Goal: Check status: Check status

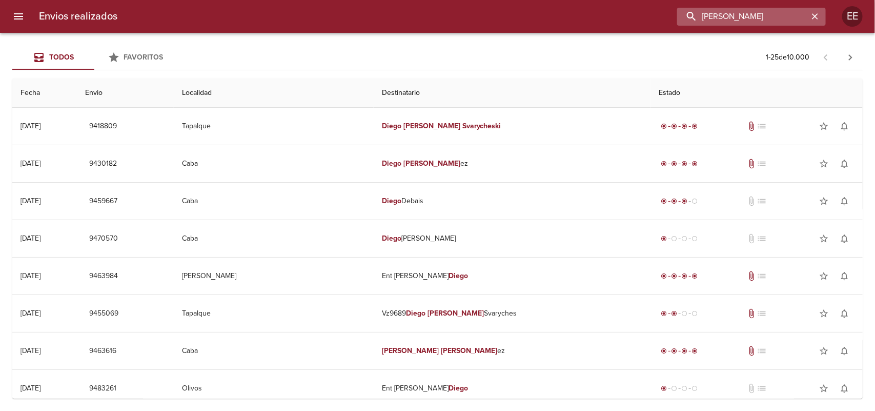
click at [773, 16] on input "[PERSON_NAME]" at bounding box center [742, 17] width 131 height 18
paste input "[PERSON_NAME]"
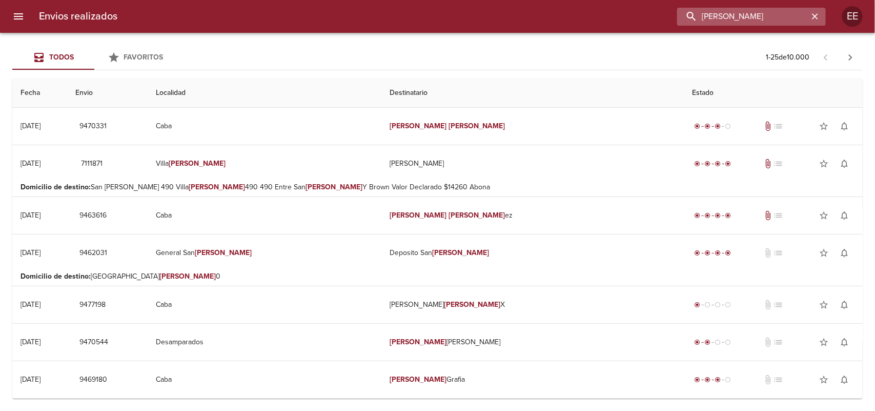
click at [741, 13] on input "[PERSON_NAME]" at bounding box center [742, 17] width 131 height 18
paste input "[PERSON_NAME]"
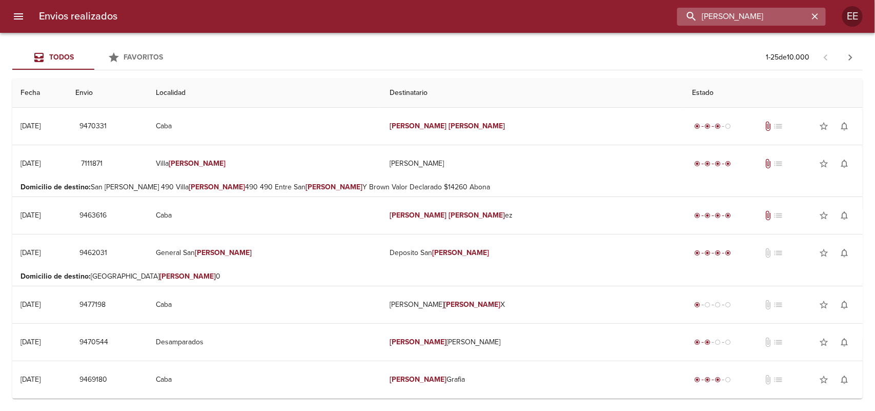
type input "[PERSON_NAME]"
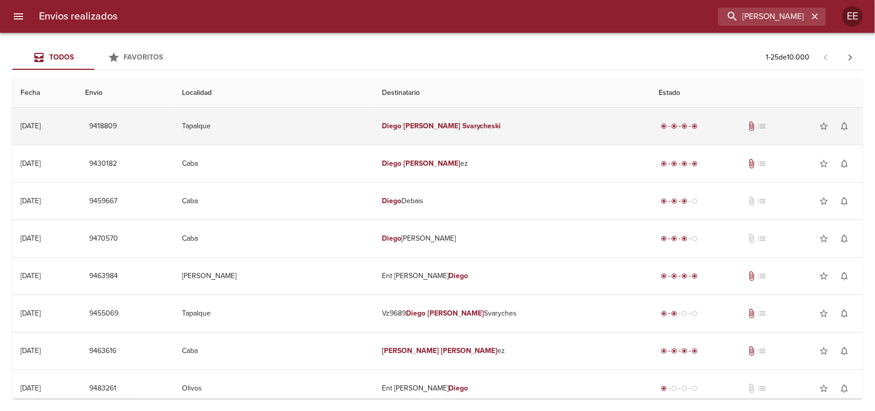
scroll to position [0, 0]
click at [396, 133] on td "[PERSON_NAME]" at bounding box center [512, 126] width 277 height 37
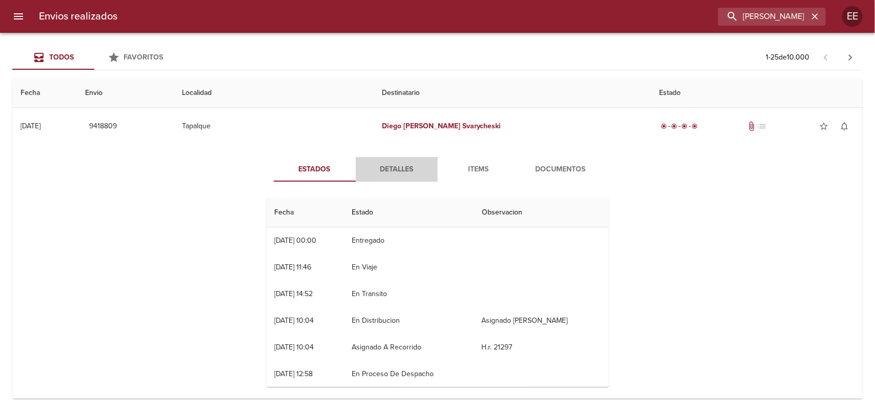
click at [396, 177] on button "Detalles" at bounding box center [397, 169] width 82 height 25
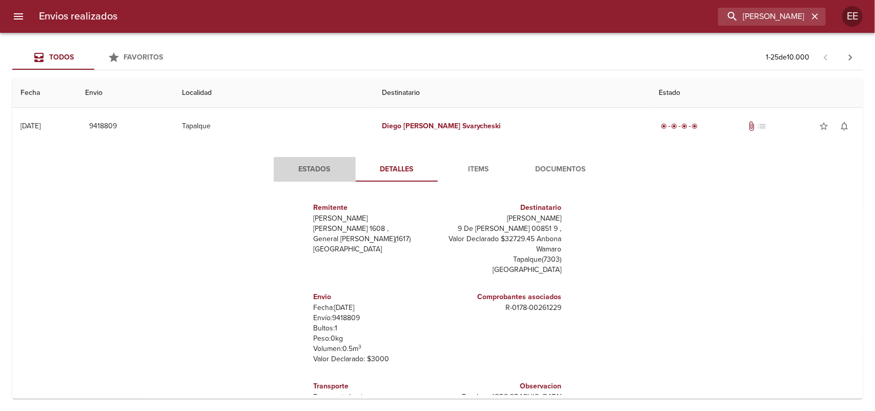
click at [325, 173] on span "Estados" at bounding box center [315, 169] width 70 height 13
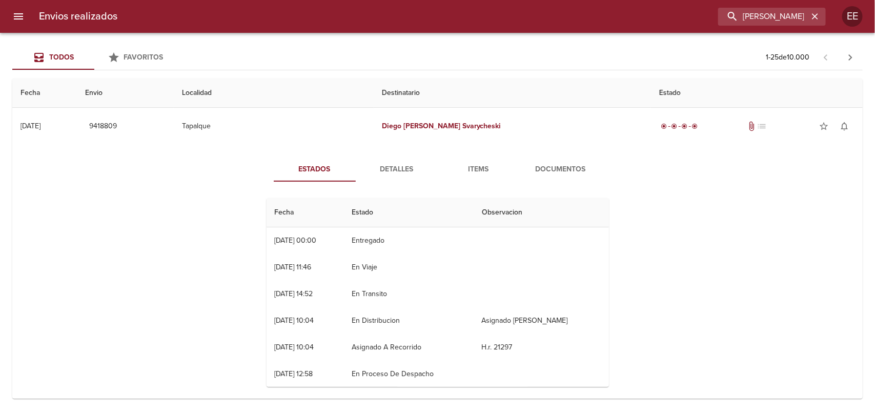
click at [770, 29] on div "Envios realizados [PERSON_NAME] EE" at bounding box center [437, 16] width 875 height 33
click at [767, 21] on input "[PERSON_NAME]" at bounding box center [742, 17] width 131 height 18
paste input "926377"
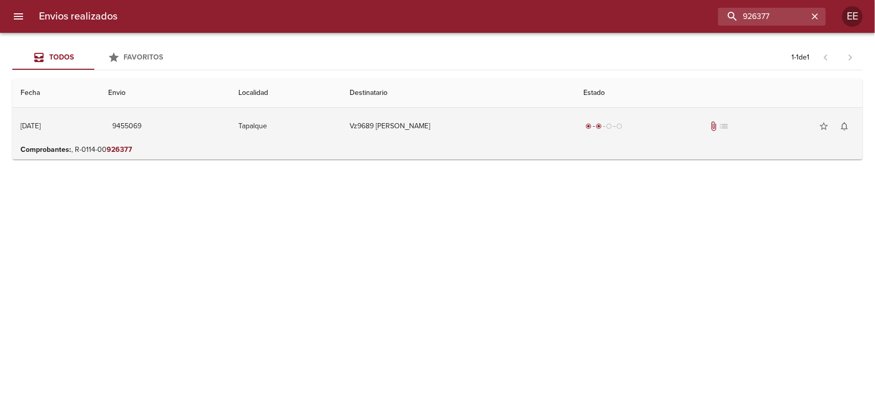
click at [368, 135] on td "Vz9689 [PERSON_NAME]" at bounding box center [459, 126] width 234 height 37
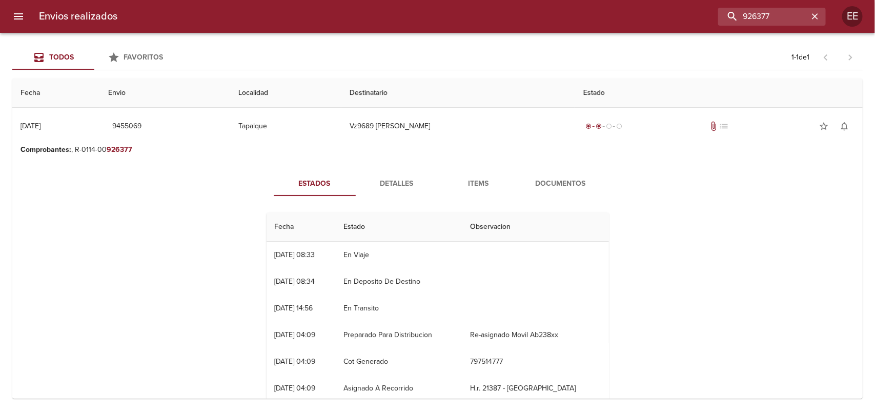
click at [384, 178] on span "Detalles" at bounding box center [397, 183] width 70 height 13
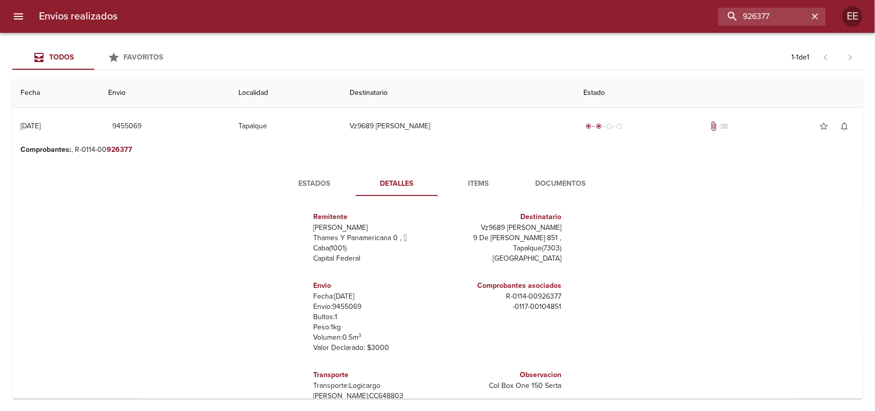
scroll to position [24, 0]
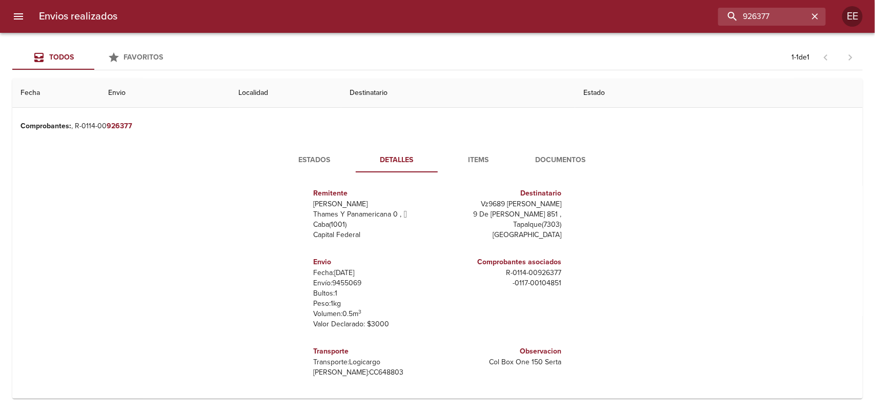
click at [331, 370] on p "[PERSON_NAME]: CC648803" at bounding box center [374, 372] width 120 height 10
copy p "CC648803"
drag, startPoint x: 775, startPoint y: 13, endPoint x: 479, endPoint y: 13, distance: 295.4
click at [479, 13] on div "926377" at bounding box center [476, 17] width 701 height 18
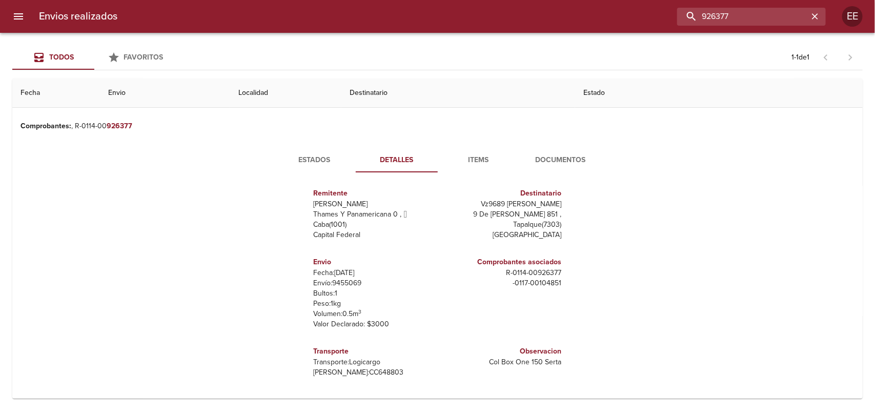
paste input "[PERSON_NAME] [PERSON_NAME] Longombardo"
type input "[PERSON_NAME] [PERSON_NAME] Longombardo"
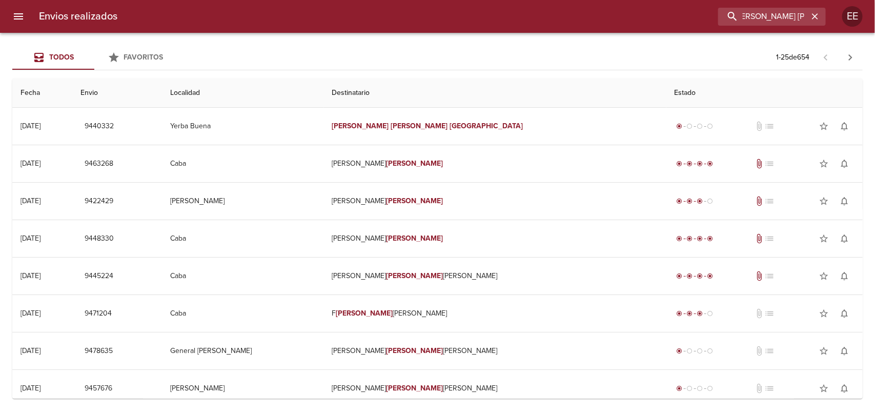
scroll to position [0, 0]
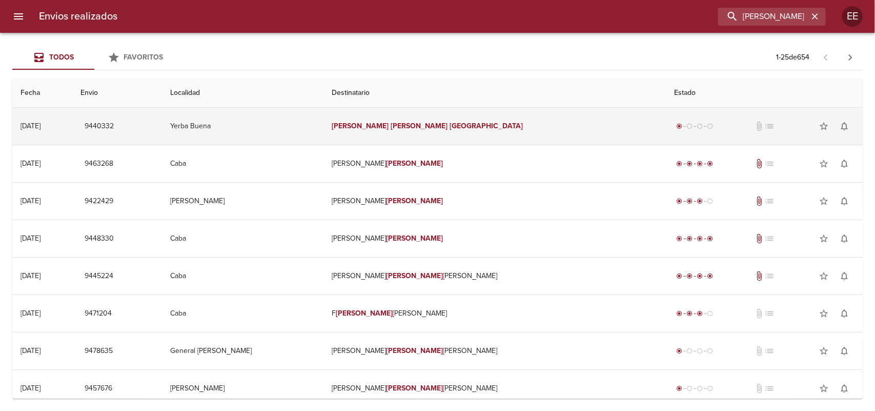
click at [439, 139] on td "[PERSON_NAME] [PERSON_NAME] Longombardo" at bounding box center [495, 126] width 343 height 37
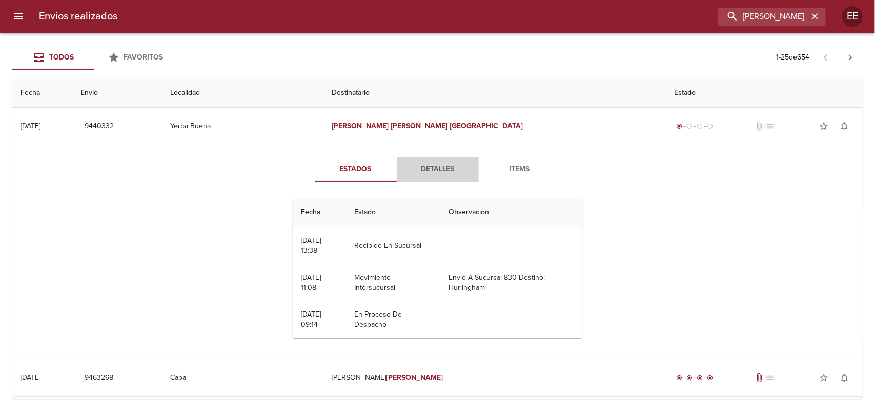
click at [410, 172] on span "Detalles" at bounding box center [438, 169] width 70 height 13
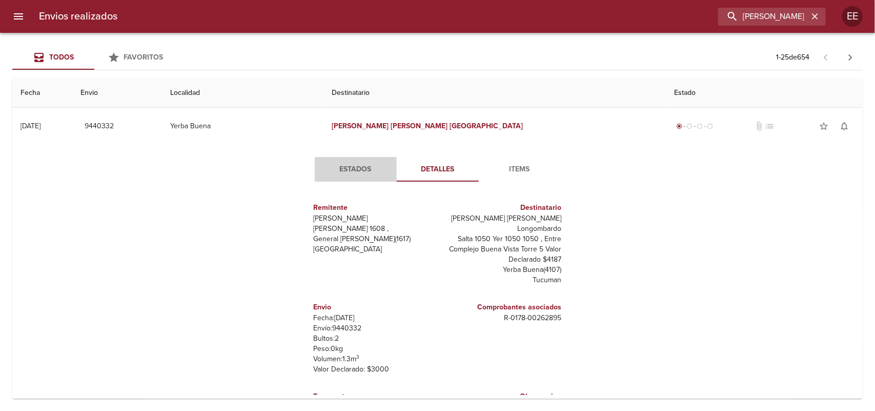
drag, startPoint x: 351, startPoint y: 163, endPoint x: 404, endPoint y: 163, distance: 52.8
click at [353, 162] on button "Estados" at bounding box center [356, 169] width 82 height 25
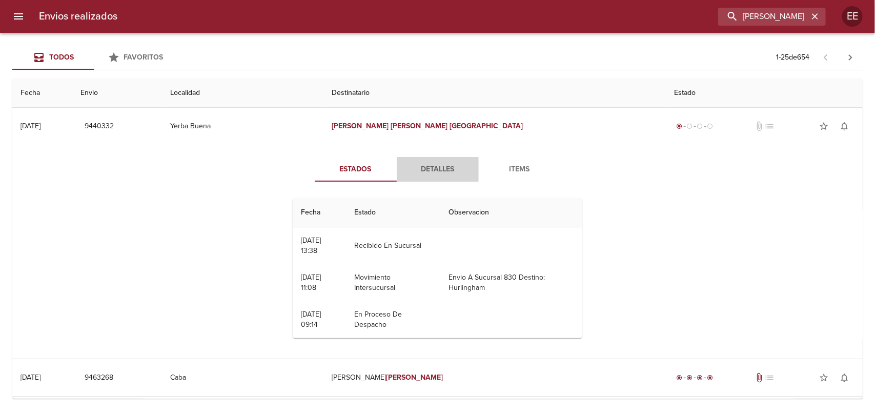
click at [408, 166] on span "Detalles" at bounding box center [438, 169] width 70 height 13
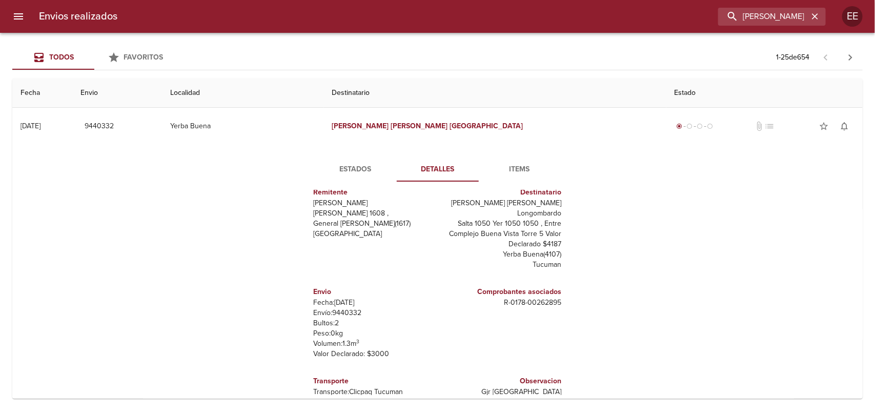
scroll to position [64, 0]
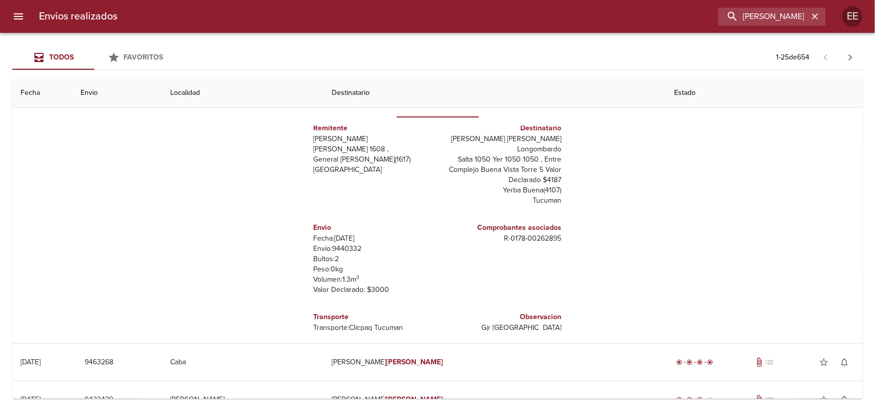
click at [344, 244] on p "Envío: 9440332" at bounding box center [374, 249] width 120 height 10
copy p "9440332"
